Goal: Task Accomplishment & Management: Use online tool/utility

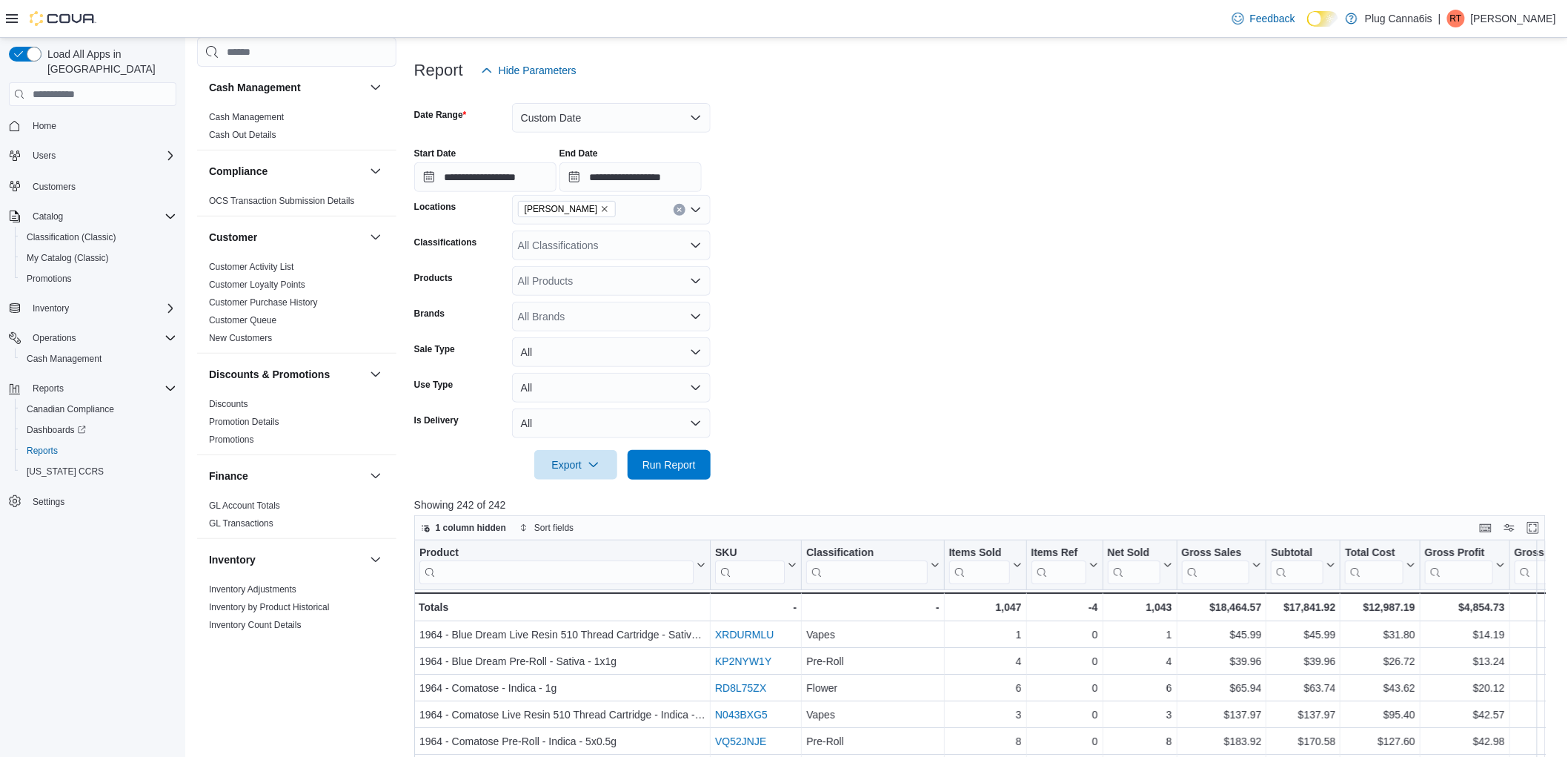
scroll to position [862, 0]
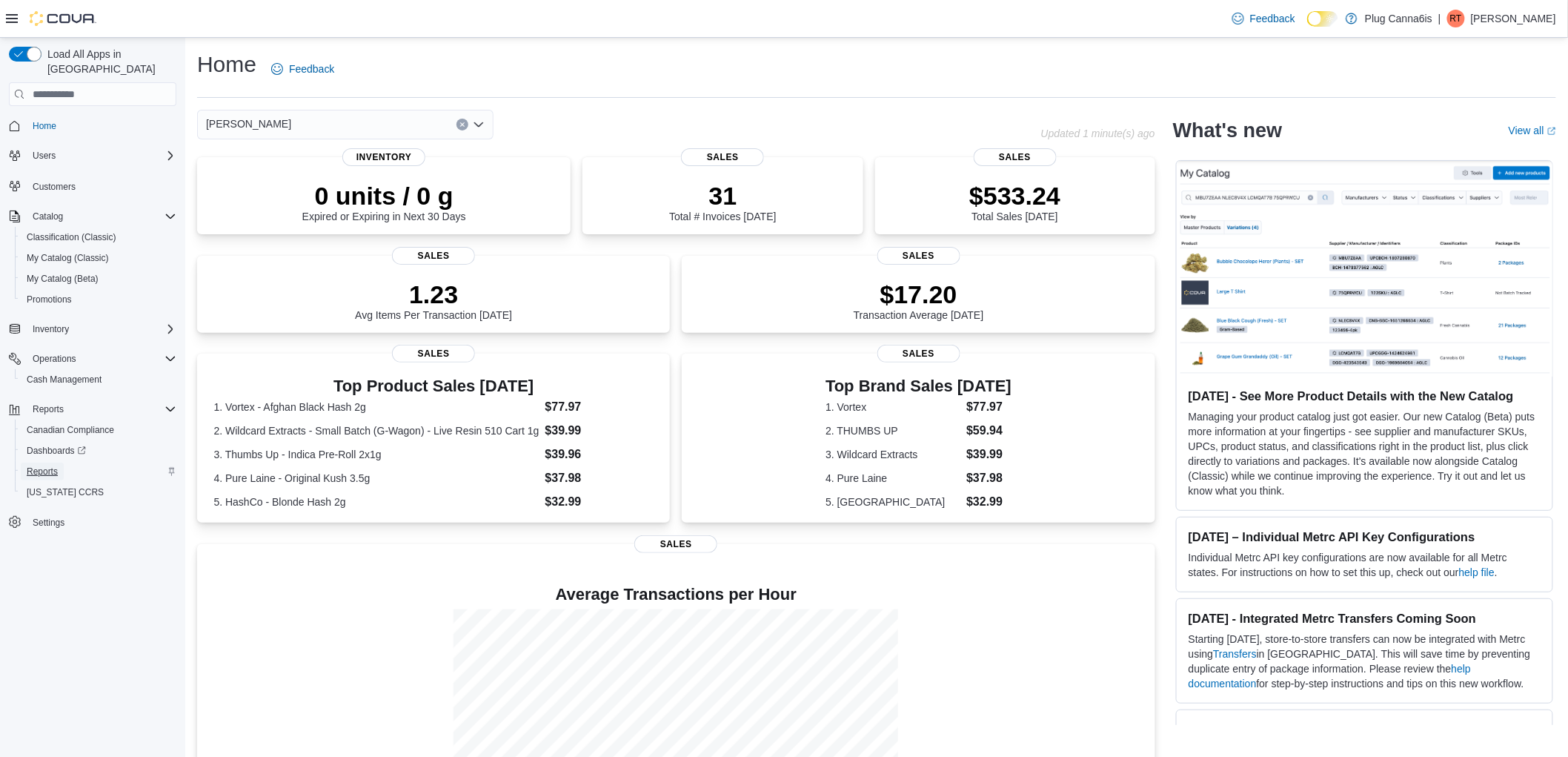
click at [54, 465] on span "Reports" at bounding box center [42, 471] width 31 height 12
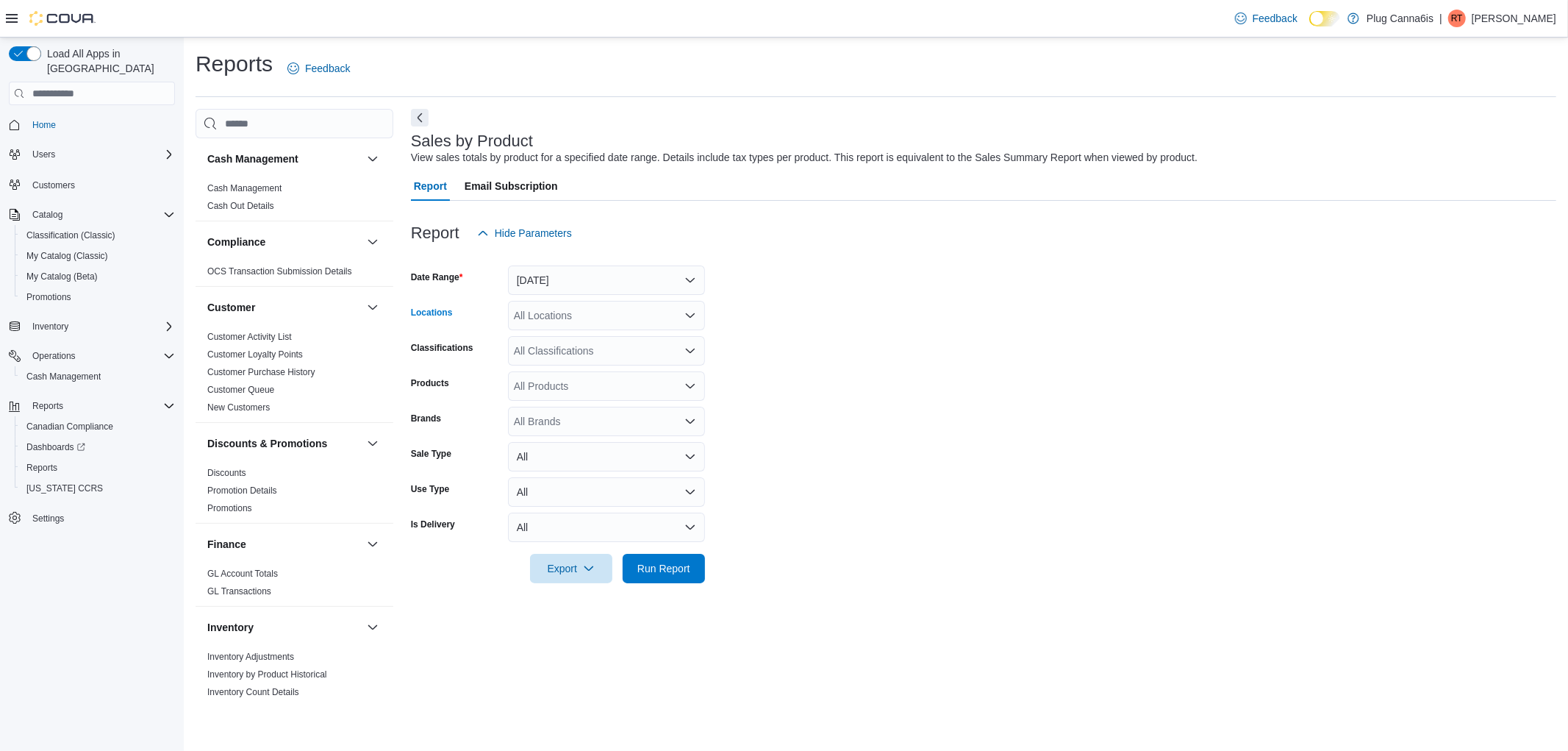
click at [555, 313] on div "All Locations" at bounding box center [606, 316] width 197 height 29
click at [842, 363] on form "Date Range [DATE] Locations All Locations Combo box. Selected. Combo box input.…" at bounding box center [983, 416] width 1145 height 335
click at [560, 290] on button "Yesterday" at bounding box center [606, 280] width 197 height 29
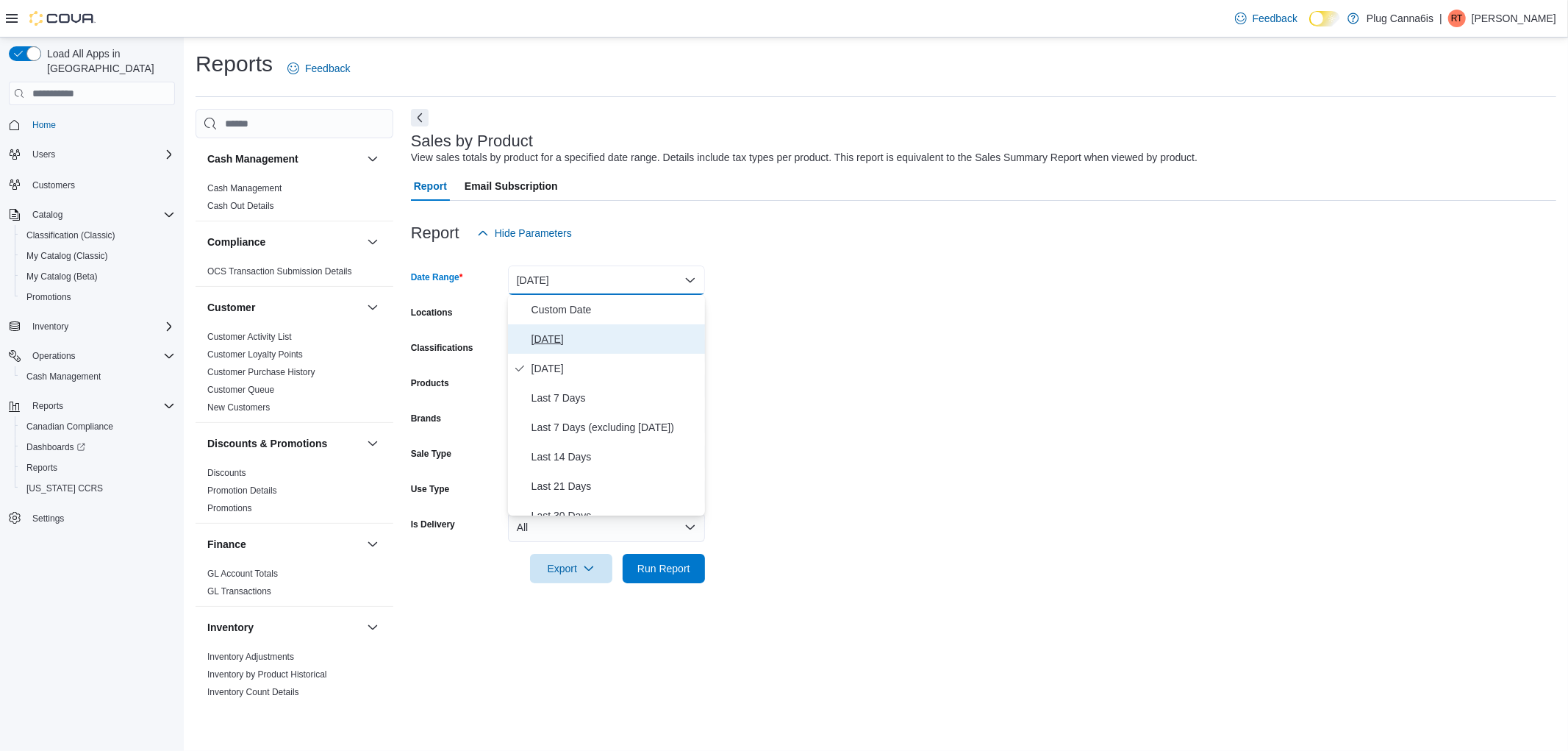
click at [556, 334] on span "Today" at bounding box center [615, 340] width 168 height 18
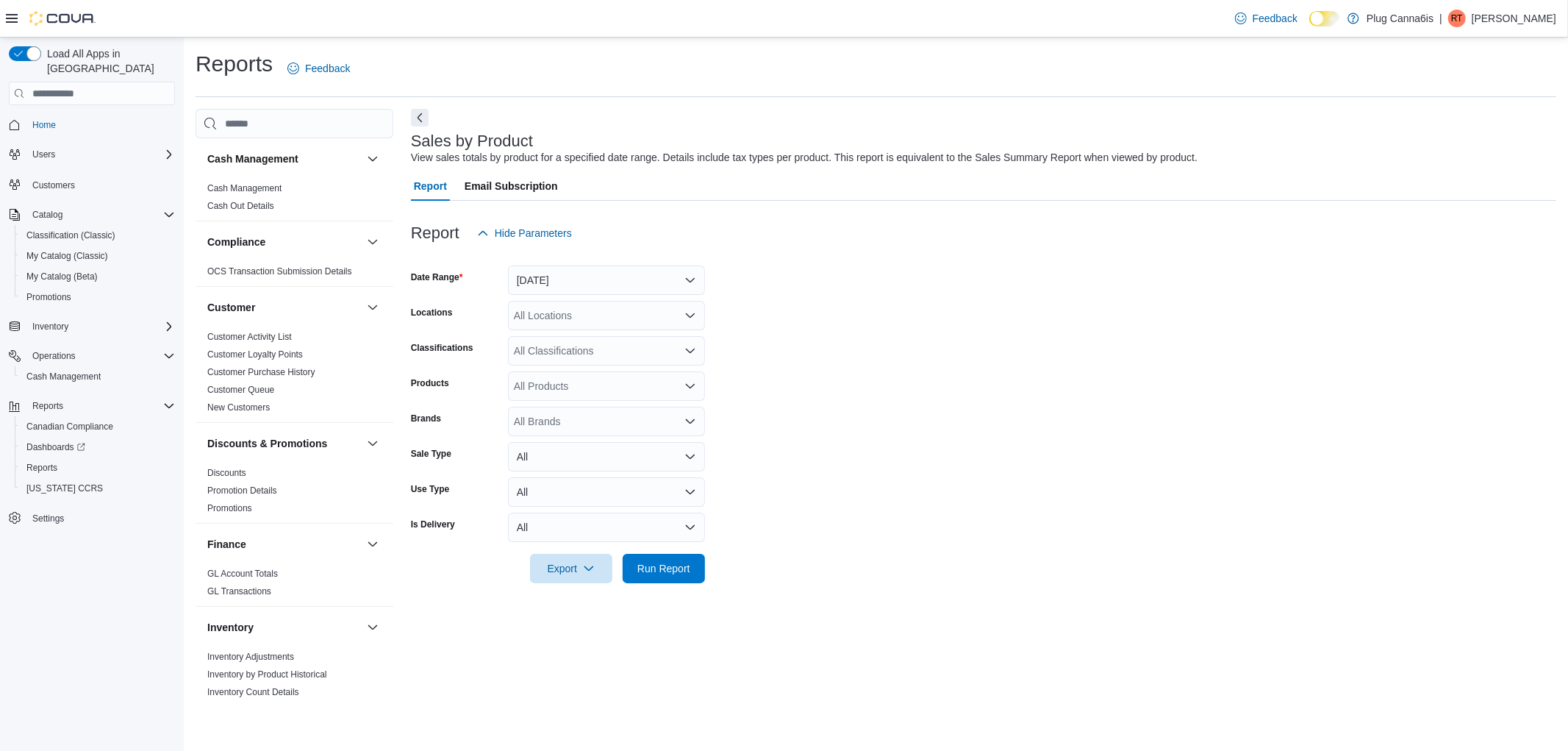
click at [728, 332] on form "Date Range Today Locations All Locations Classifications All Classifications Pr…" at bounding box center [983, 416] width 1145 height 335
click at [672, 563] on span "Run Report" at bounding box center [663, 568] width 53 height 15
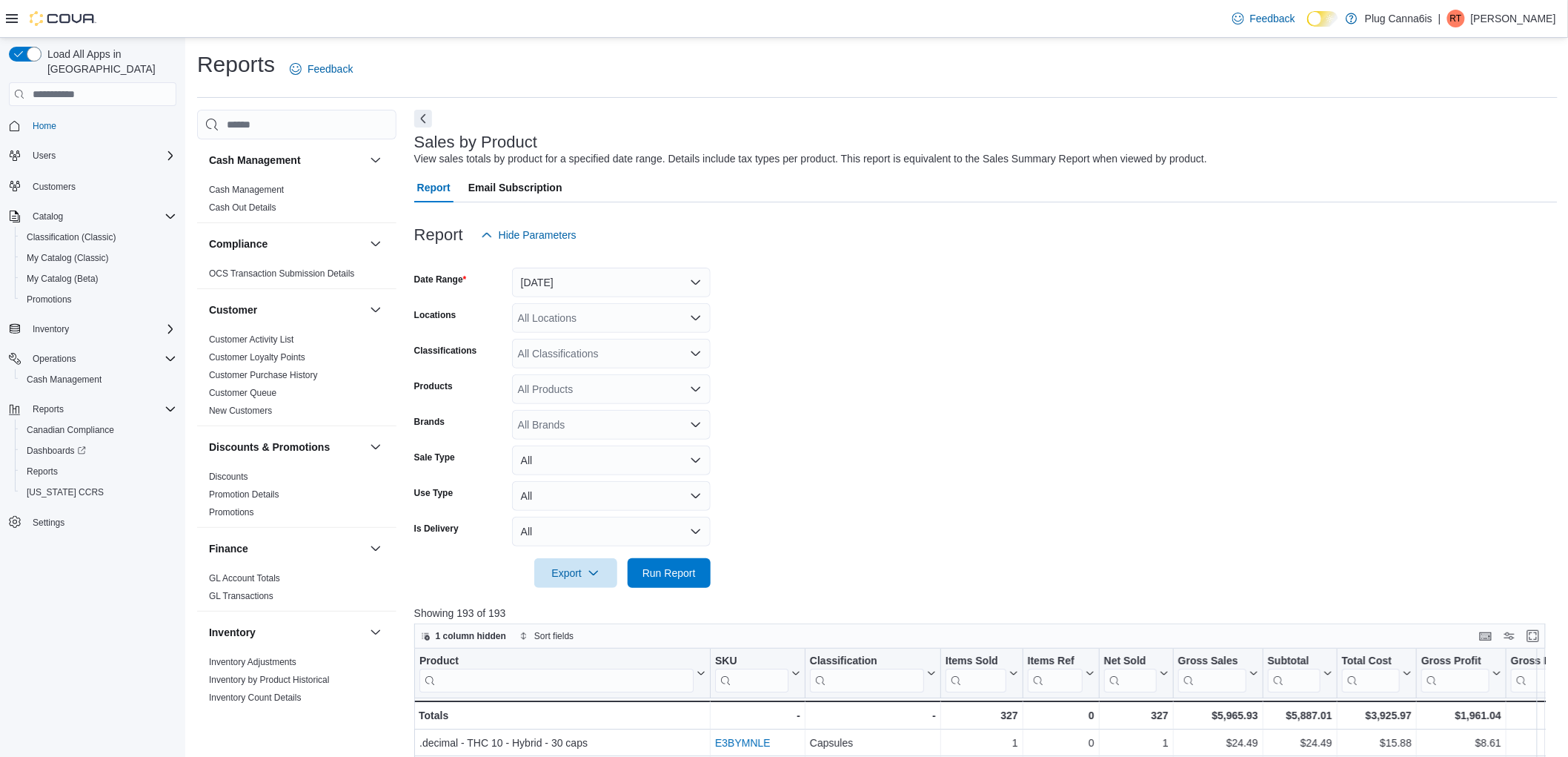
drag, startPoint x: 556, startPoint y: 571, endPoint x: 1016, endPoint y: 539, distance: 461.1
click at [1016, 539] on form "Date Range Today Locations All Locations Classifications All Classifications Pr…" at bounding box center [985, 419] width 1143 height 338
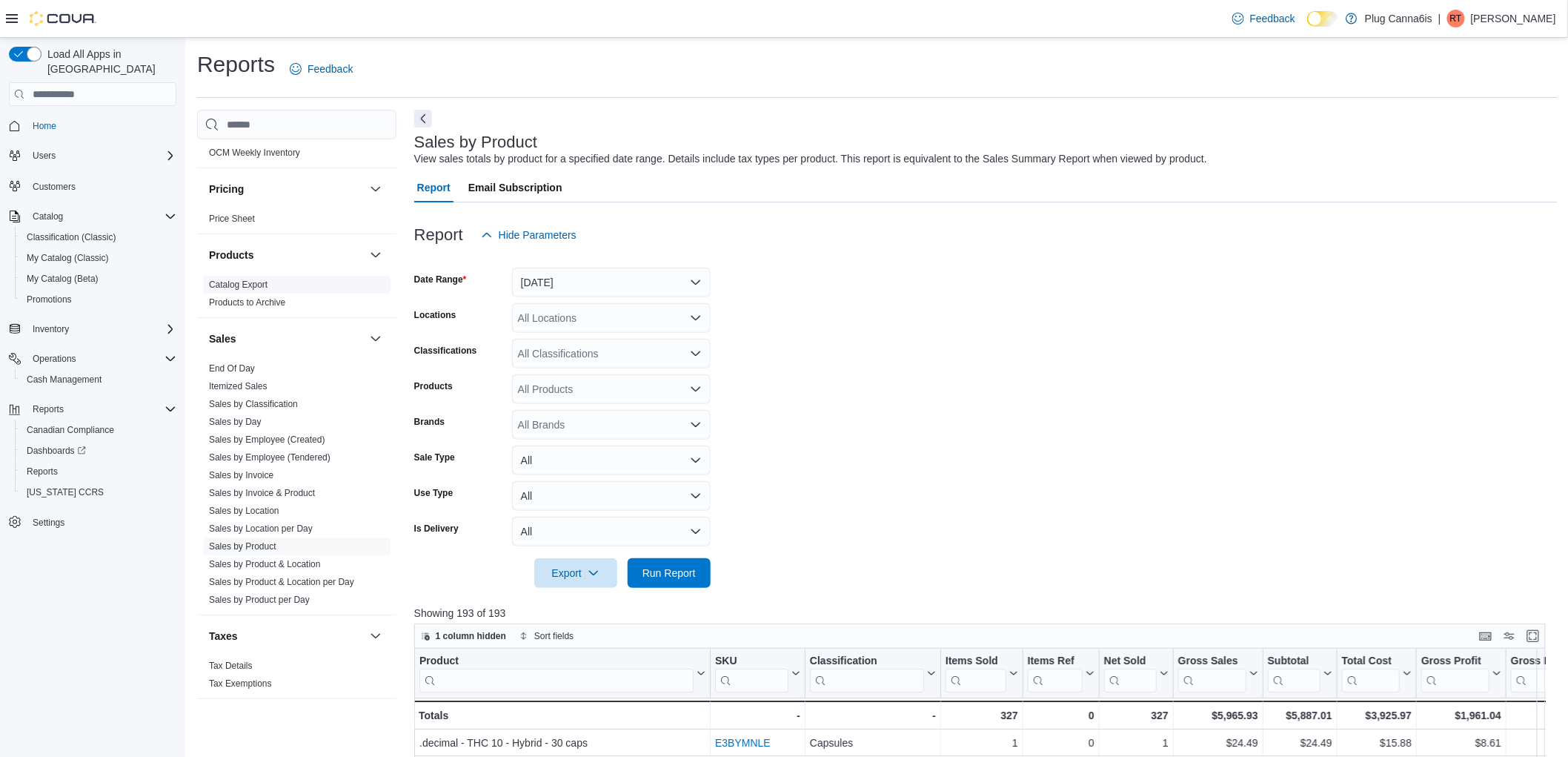
scroll to position [862, 0]
click at [246, 505] on link "Sales by Location" at bounding box center [243, 504] width 70 height 11
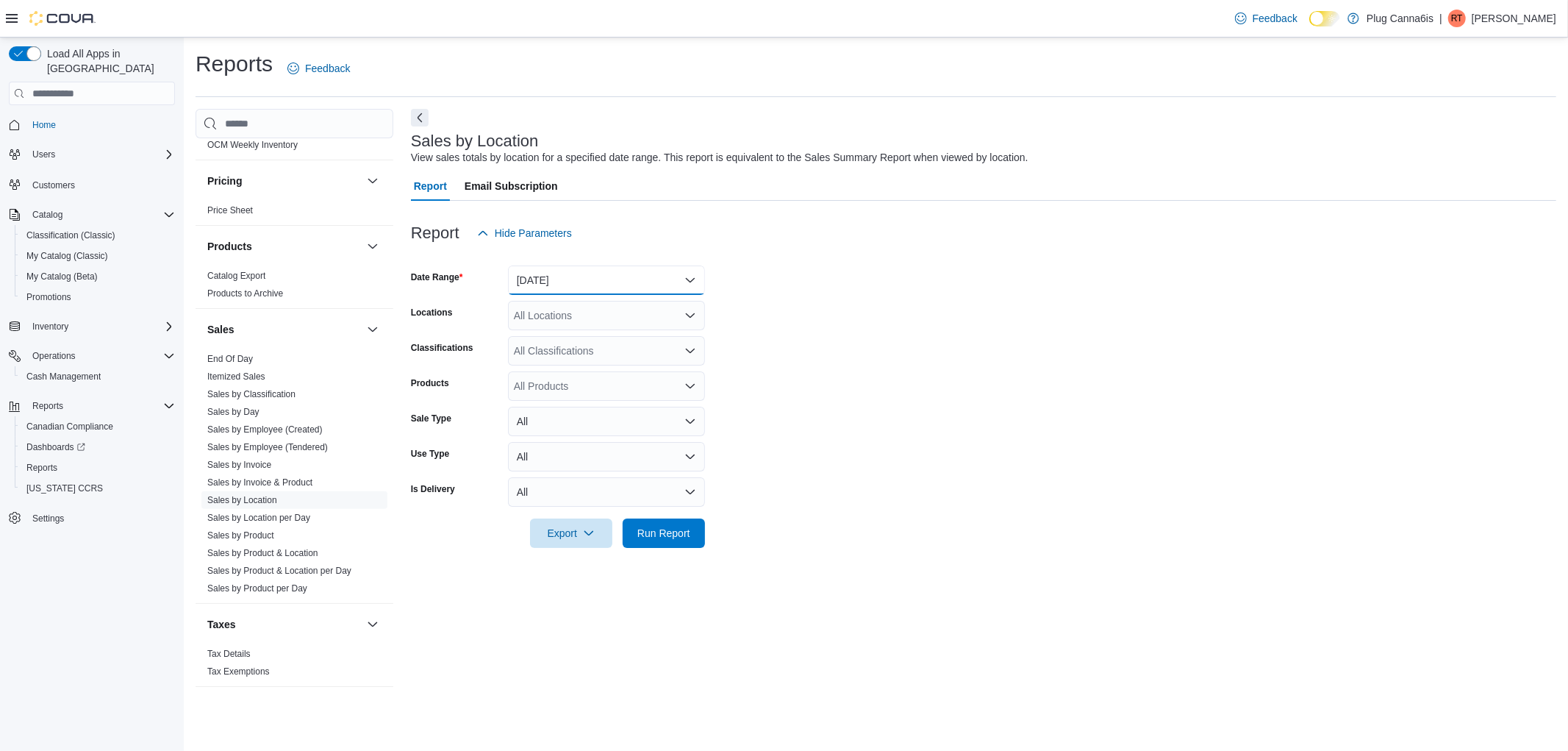
click at [577, 287] on button "Yesterday" at bounding box center [606, 280] width 197 height 29
drag, startPoint x: 532, startPoint y: 340, endPoint x: 667, endPoint y: 338, distance: 135.0
click at [537, 340] on span "Today" at bounding box center [615, 340] width 168 height 18
drag, startPoint x: 840, startPoint y: 356, endPoint x: 832, endPoint y: 357, distance: 8.1
click at [838, 357] on form "Date Range Today Locations All Locations Classifications All Classifications Pr…" at bounding box center [983, 398] width 1145 height 300
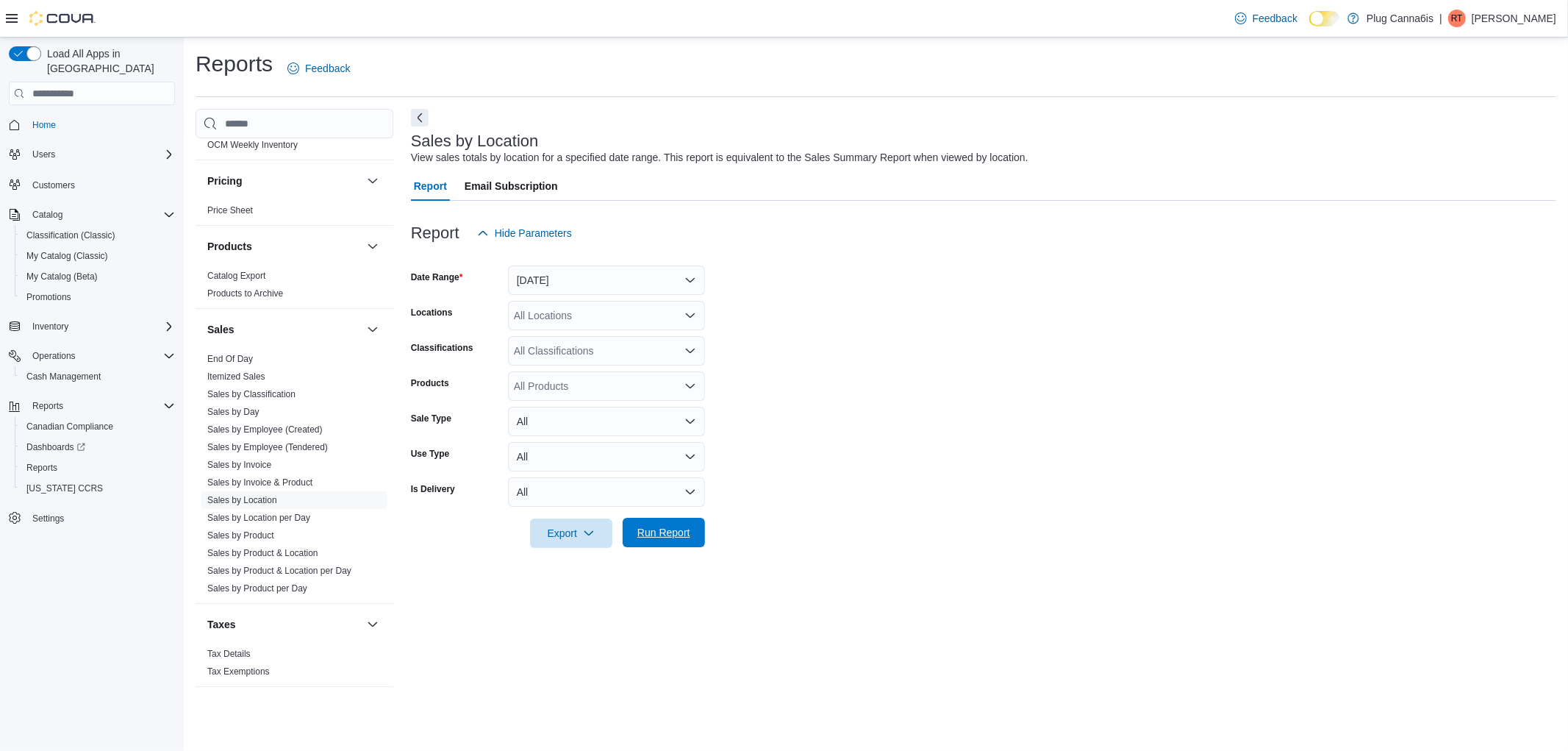
click at [650, 537] on span "Run Report" at bounding box center [663, 533] width 53 height 15
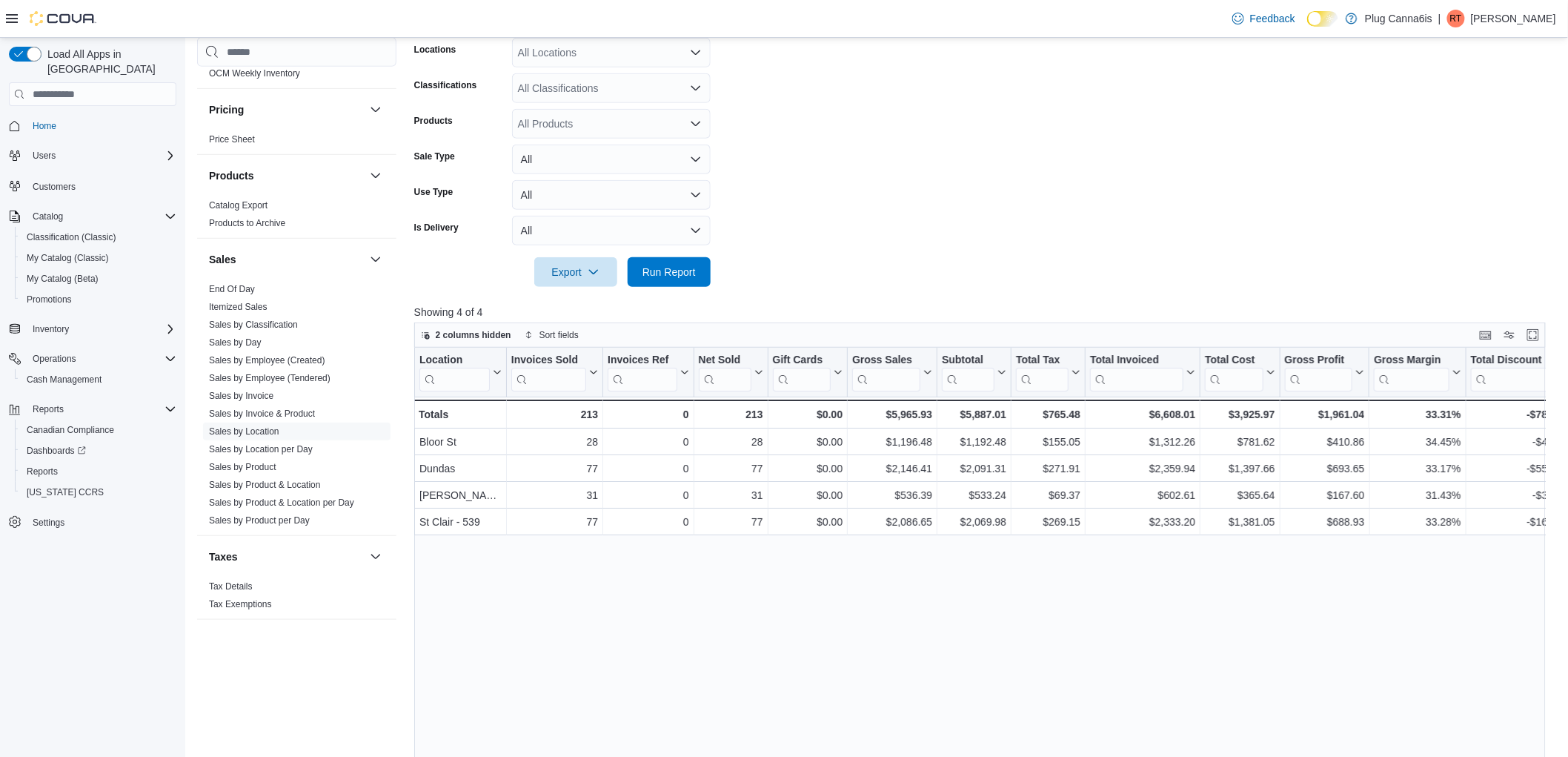
scroll to position [411, 0]
